Goal: Task Accomplishment & Management: Understand process/instructions

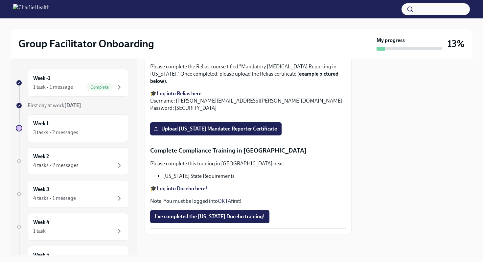
scroll to position [1422, 0]
click at [72, 166] on div "4 tasks • 2 messages" at bounding box center [55, 165] width 45 height 7
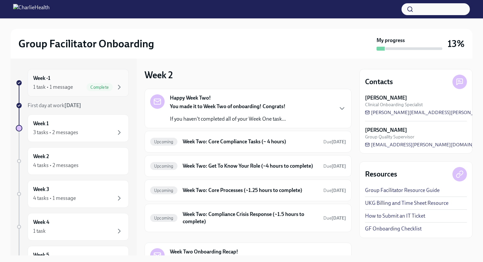
click at [75, 84] on div "1 task • 1 message Complete" at bounding box center [78, 87] width 90 height 8
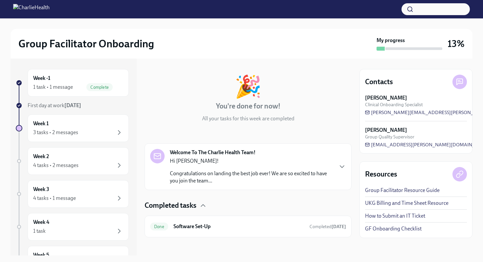
scroll to position [27, 0]
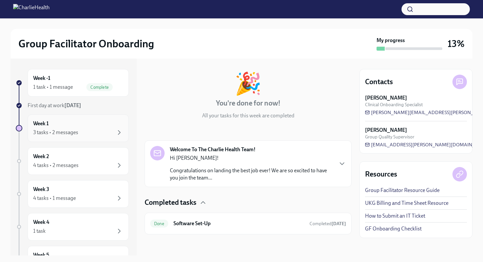
click at [89, 131] on div "3 tasks • 2 messages" at bounding box center [78, 132] width 90 height 8
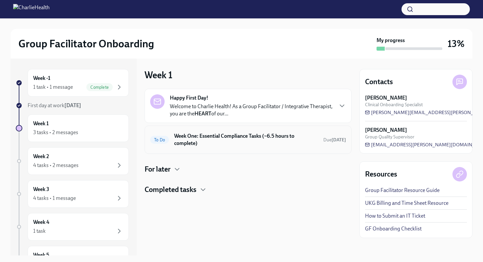
click at [195, 141] on h6 "Week One: Essential Compliance Tasks (~6.5 hours to complete)" at bounding box center [246, 139] width 144 height 14
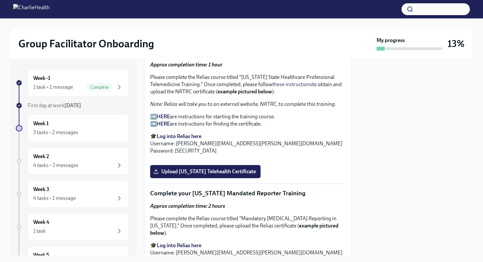
scroll to position [972, 0]
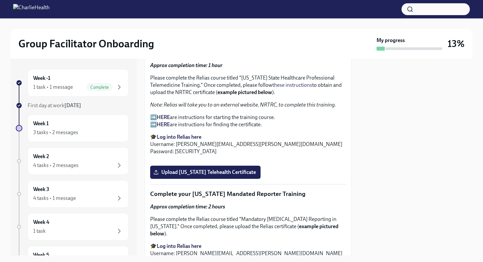
click at [159, 120] on strong "HERE" at bounding box center [163, 117] width 13 height 6
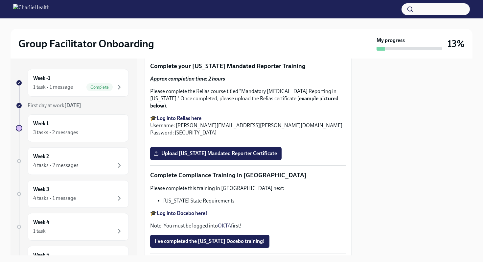
scroll to position [1131, 0]
